Goal: Find specific page/section: Find specific page/section

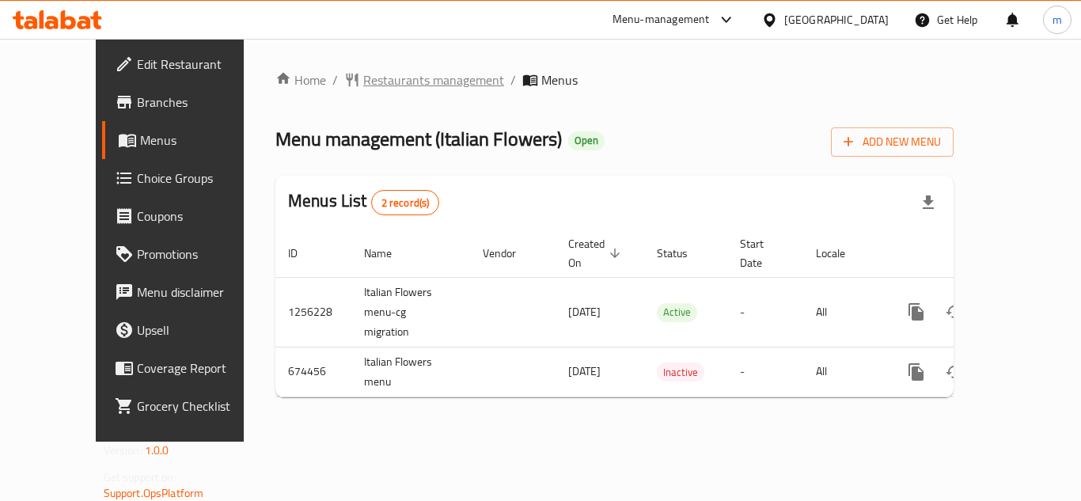
click at [371, 85] on span "Restaurants management" at bounding box center [433, 79] width 141 height 19
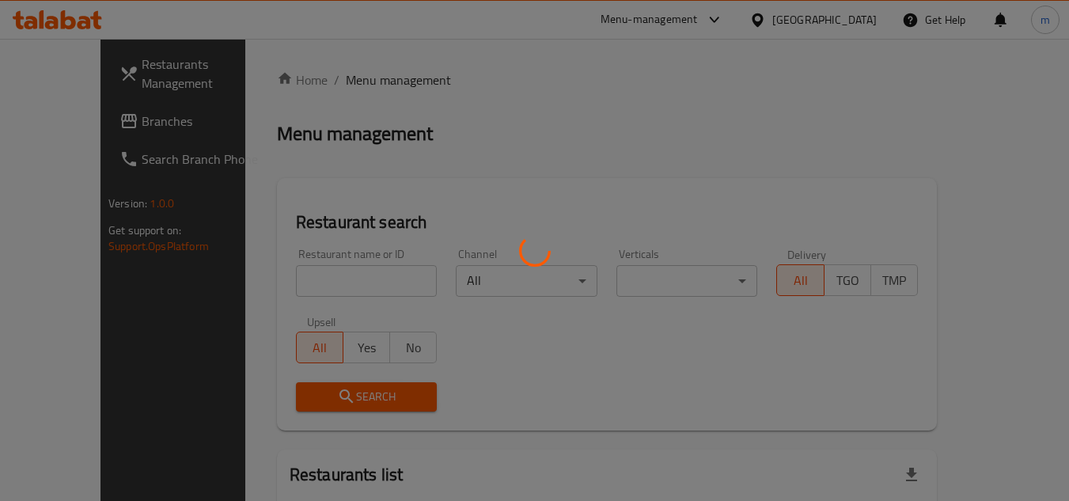
click at [243, 81] on div at bounding box center [534, 250] width 1069 height 501
click at [477, 139] on div at bounding box center [534, 250] width 1069 height 501
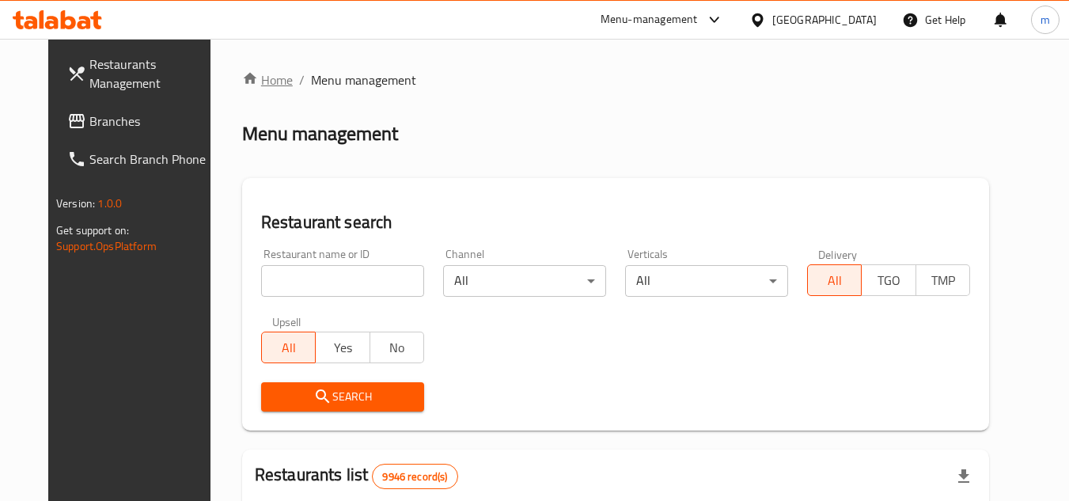
click at [242, 84] on link "Home" at bounding box center [267, 79] width 51 height 19
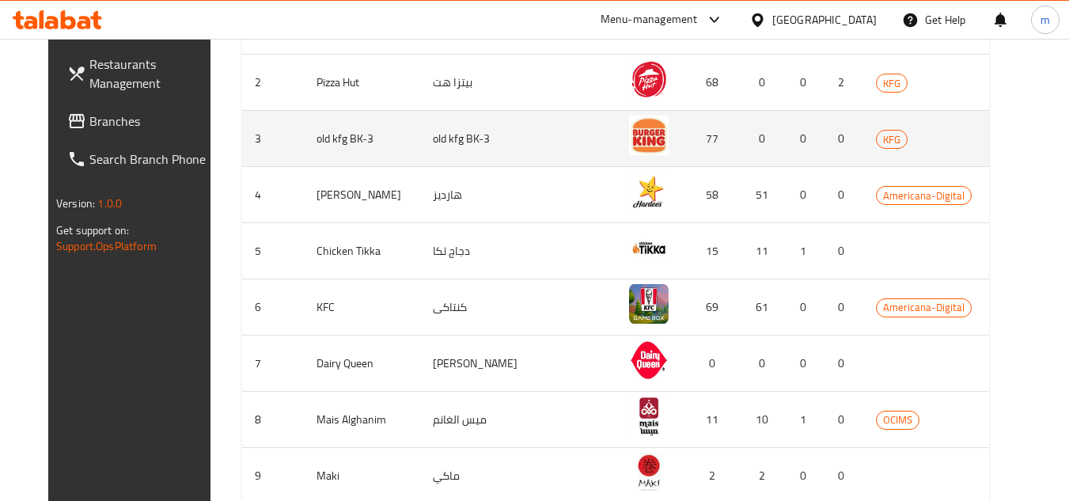
scroll to position [301, 0]
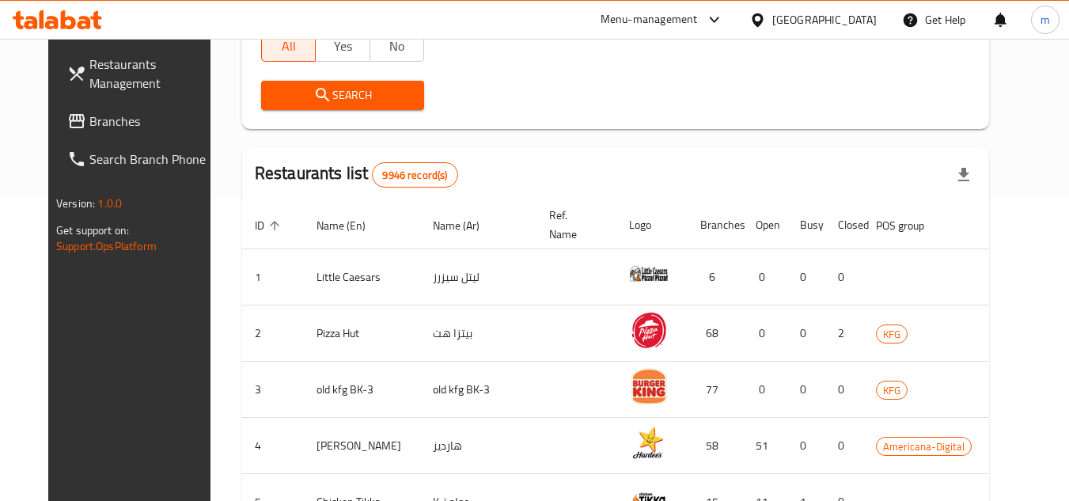
click at [766, 26] on icon at bounding box center [757, 20] width 17 height 17
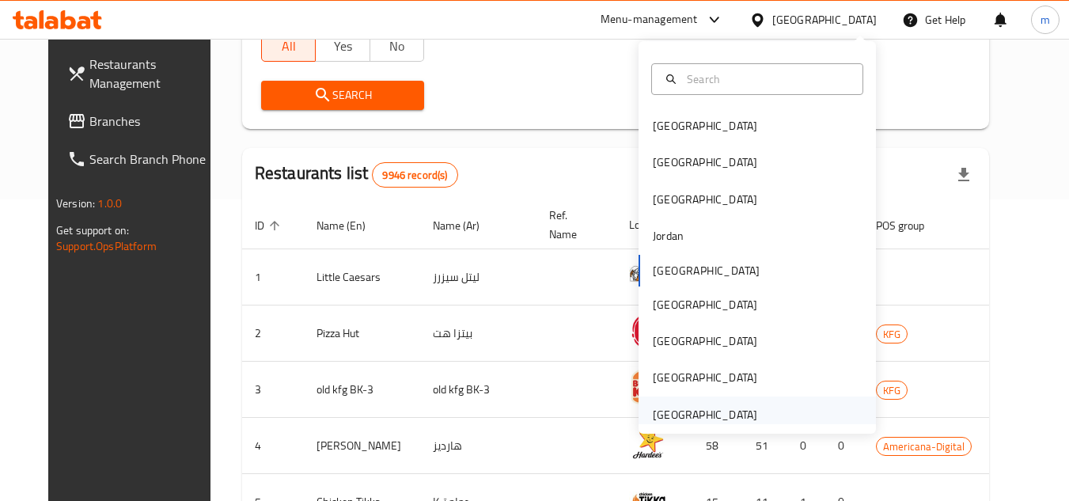
click at [690, 411] on div "[GEOGRAPHIC_DATA]" at bounding box center [705, 414] width 104 height 17
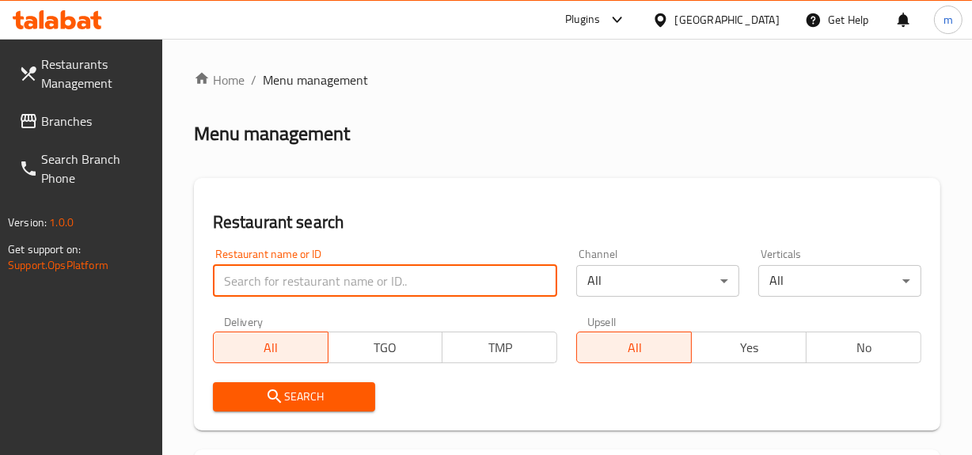
click at [267, 283] on input "search" at bounding box center [385, 281] width 345 height 32
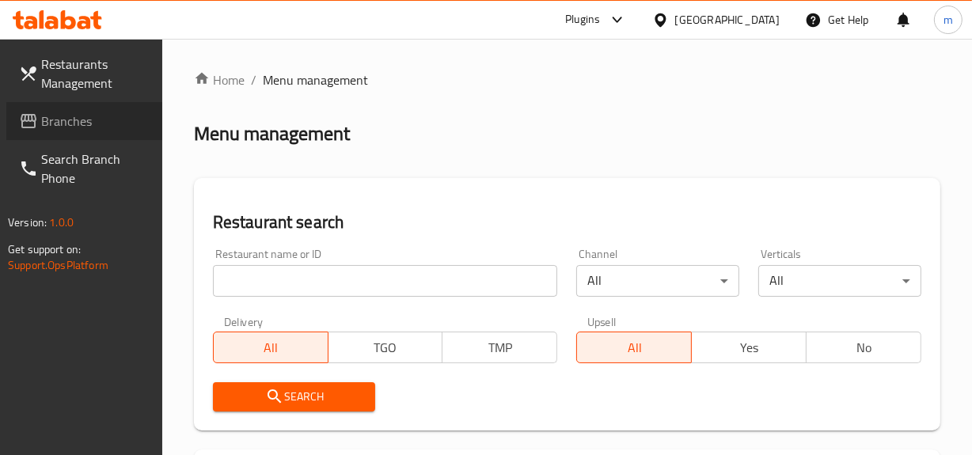
click at [66, 119] on span "Branches" at bounding box center [95, 121] width 108 height 19
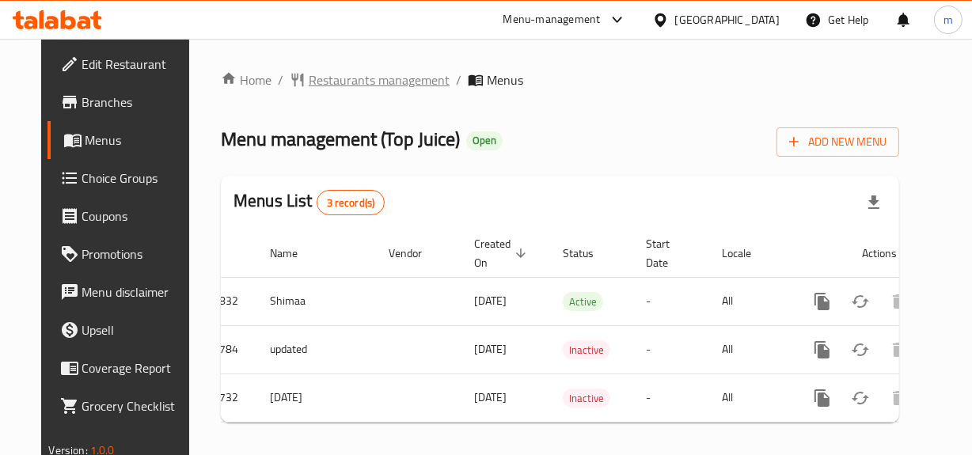
click at [333, 79] on span "Restaurants management" at bounding box center [379, 79] width 141 height 19
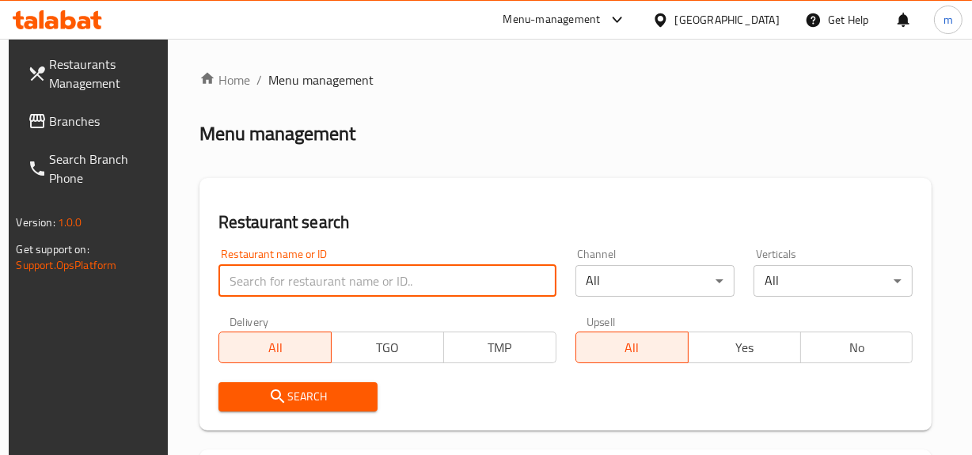
click at [267, 279] on input "search" at bounding box center [387, 281] width 338 height 32
paste input "693015"
type input "693015"
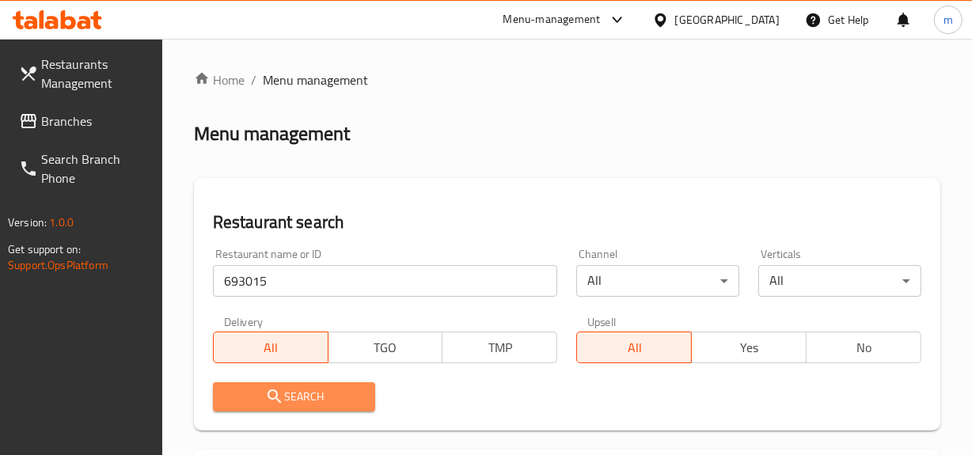
click at [293, 404] on span "Search" at bounding box center [294, 397] width 138 height 20
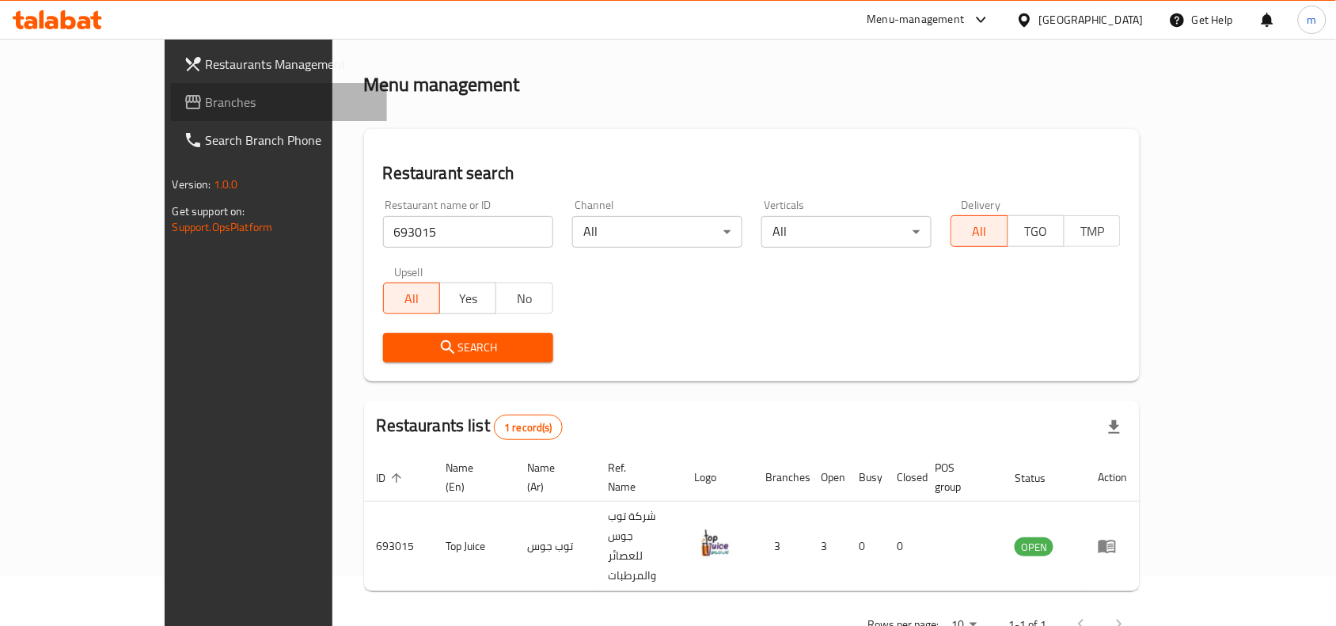
click at [206, 101] on span "Branches" at bounding box center [290, 102] width 169 height 19
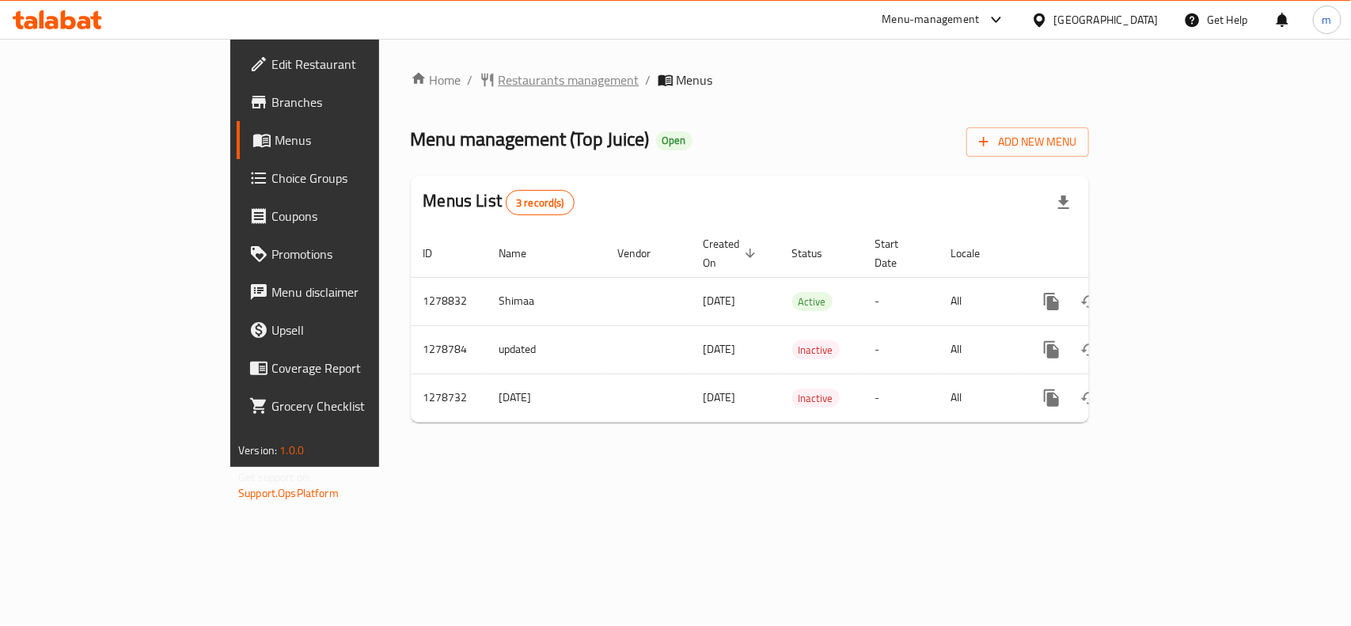
click at [498, 70] on span "Restaurants management" at bounding box center [568, 79] width 141 height 19
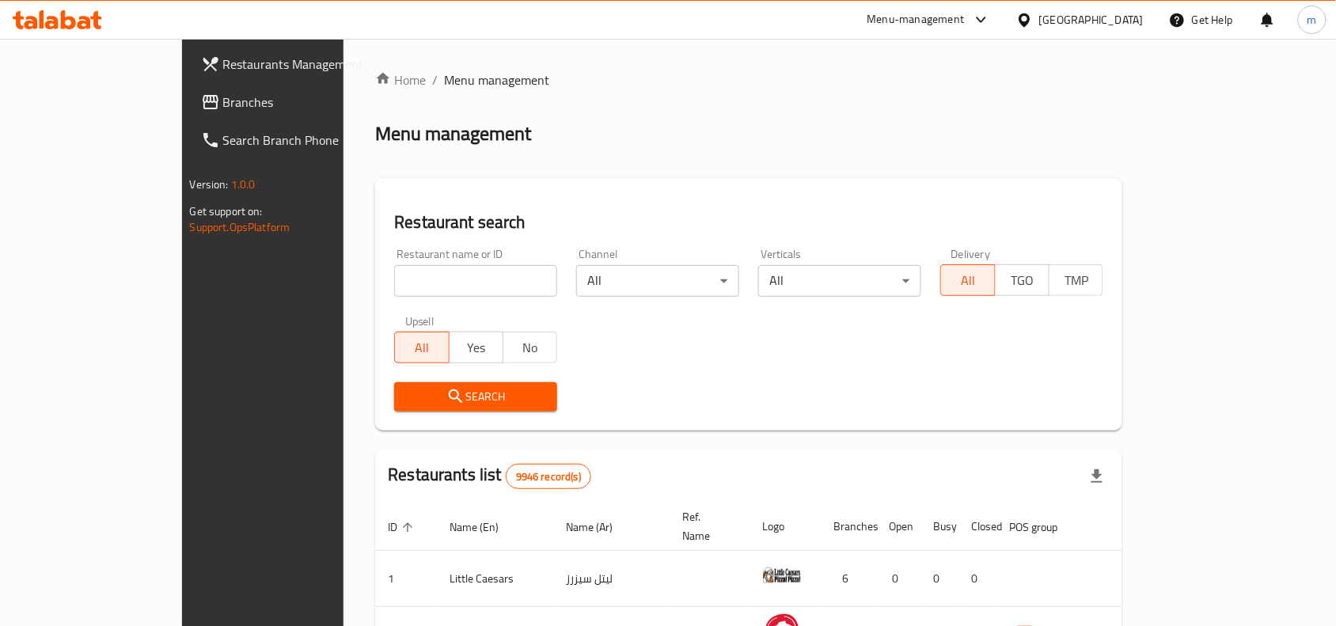
click at [394, 281] on input "search" at bounding box center [475, 281] width 163 height 32
paste input "693015"
type input "693015"
click at [446, 392] on icon "submit" at bounding box center [455, 396] width 19 height 19
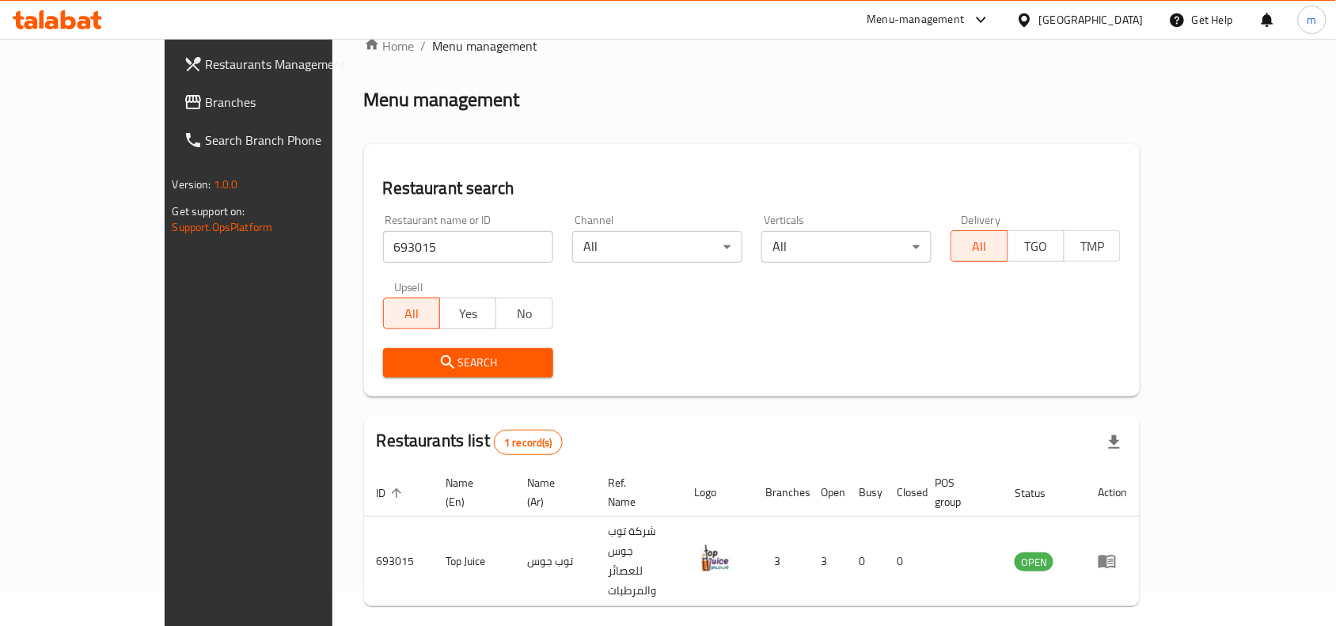
scroll to position [49, 0]
